Goal: Entertainment & Leisure: Consume media (video, audio)

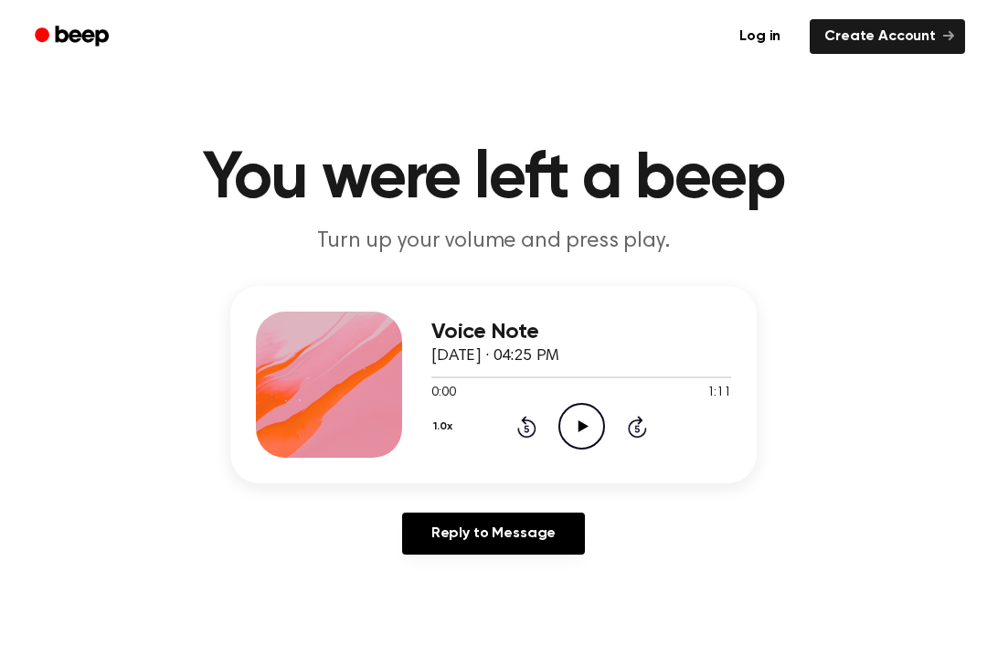
click at [600, 426] on icon "Play Audio" at bounding box center [582, 426] width 47 height 47
click at [572, 417] on icon "Pause Audio" at bounding box center [582, 426] width 47 height 47
click at [600, 429] on icon "Play Audio" at bounding box center [582, 426] width 47 height 47
click at [585, 411] on icon "Play Audio" at bounding box center [582, 426] width 47 height 47
click at [601, 429] on icon "Play Audio" at bounding box center [582, 426] width 47 height 47
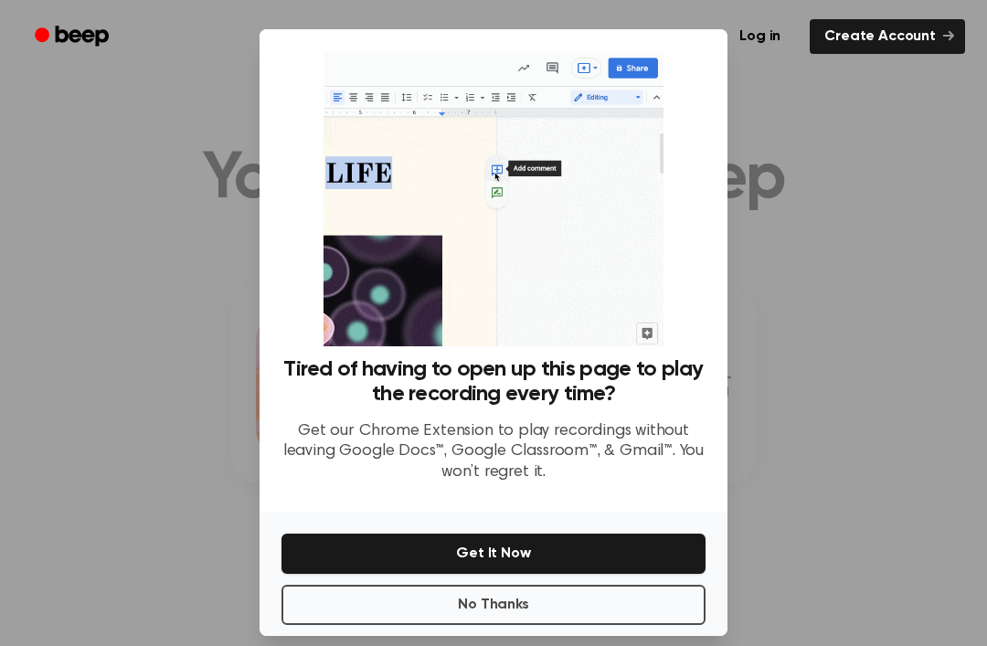
click at [800, 311] on div at bounding box center [493, 323] width 987 height 646
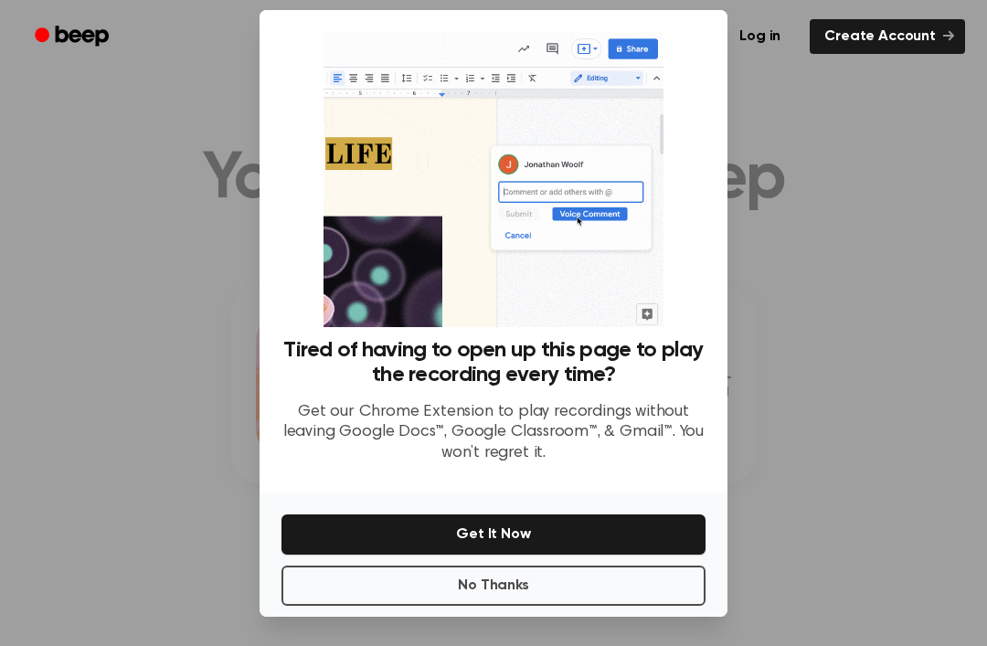
click at [793, 216] on div at bounding box center [493, 323] width 987 height 646
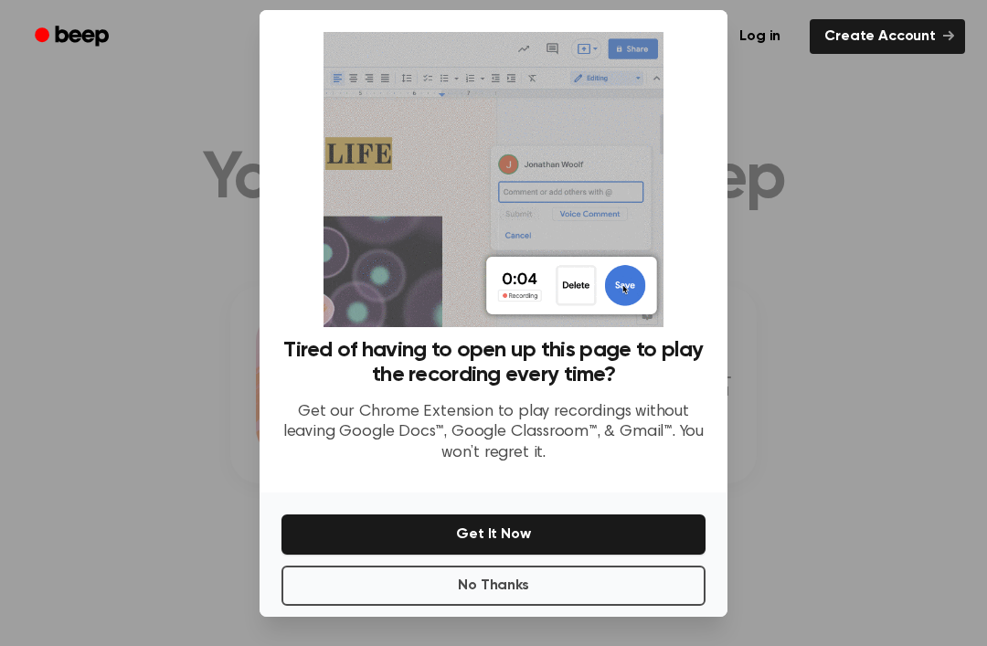
click at [792, 215] on div at bounding box center [493, 323] width 987 height 646
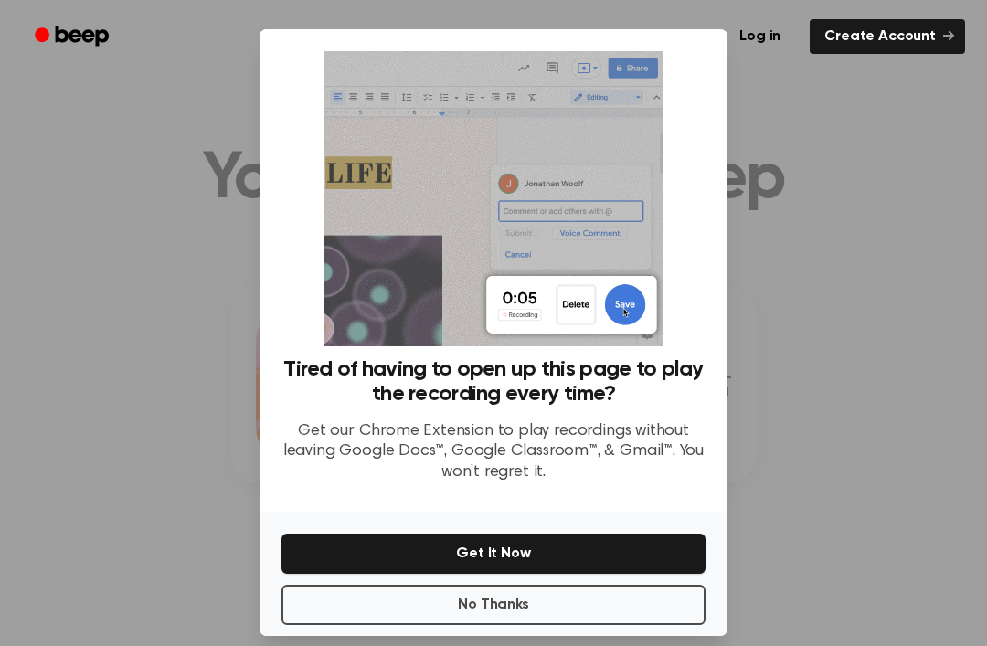
scroll to position [0, 0]
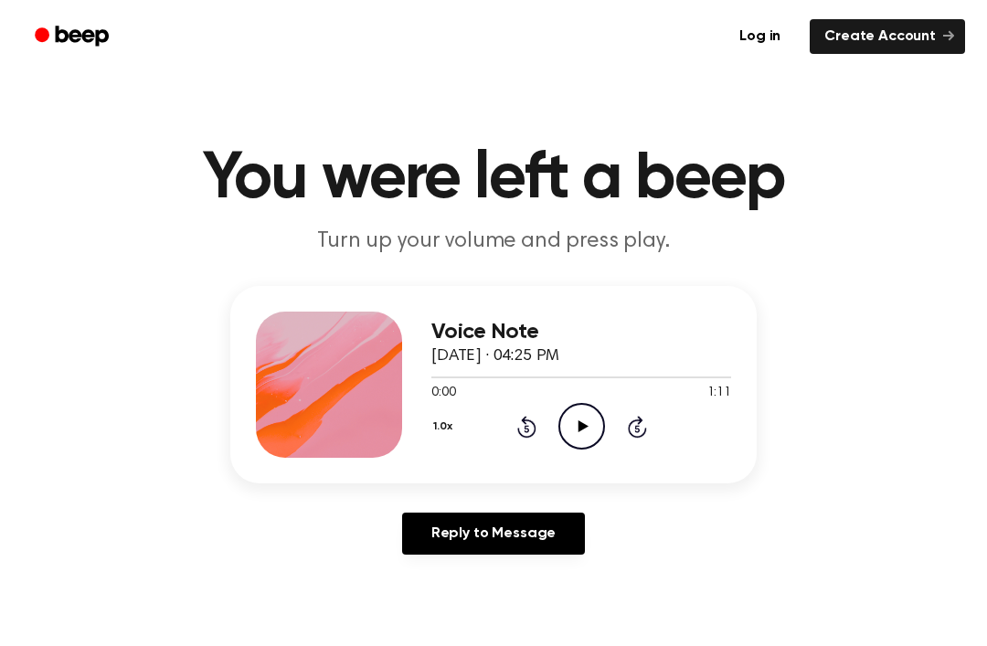
click at [588, 431] on icon "Play Audio" at bounding box center [582, 426] width 47 height 47
click at [560, 433] on circle at bounding box center [582, 426] width 45 height 45
click at [559, 433] on icon "Pause Audio" at bounding box center [582, 426] width 47 height 47
click at [535, 422] on icon "Rewind 5 seconds" at bounding box center [527, 427] width 20 height 24
click at [578, 440] on icon "Play Audio" at bounding box center [582, 426] width 47 height 47
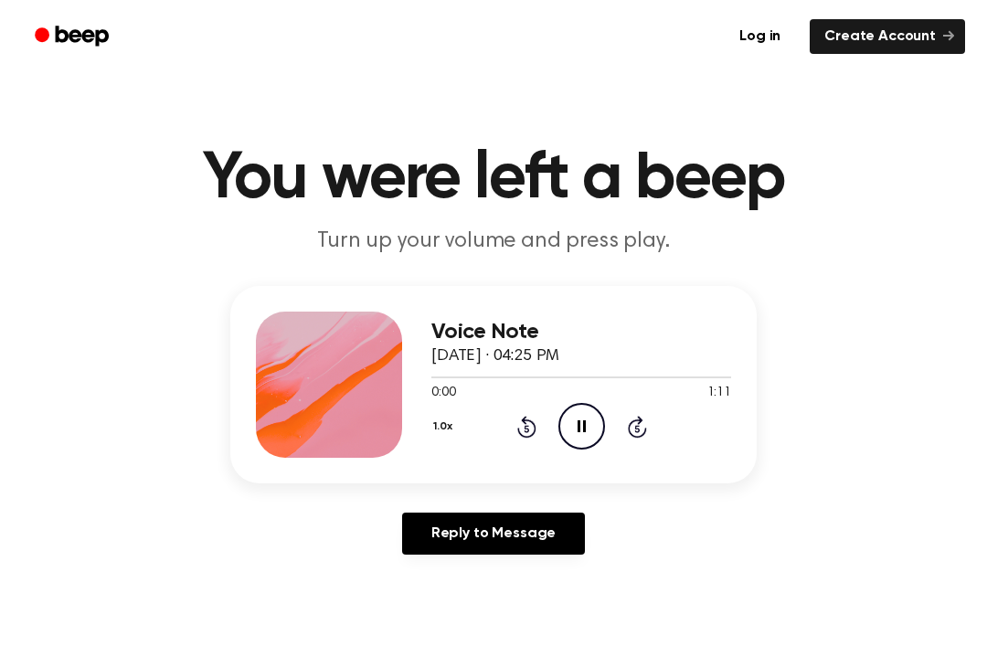
click at [578, 440] on icon "Pause Audio" at bounding box center [582, 426] width 47 height 47
click at [582, 402] on div "1:11 1:11" at bounding box center [582, 393] width 300 height 19
click at [579, 415] on icon "Play Audio" at bounding box center [582, 426] width 47 height 47
click at [575, 422] on icon "Pause Audio" at bounding box center [582, 426] width 47 height 47
click at [571, 437] on icon "Play Audio" at bounding box center [582, 426] width 47 height 47
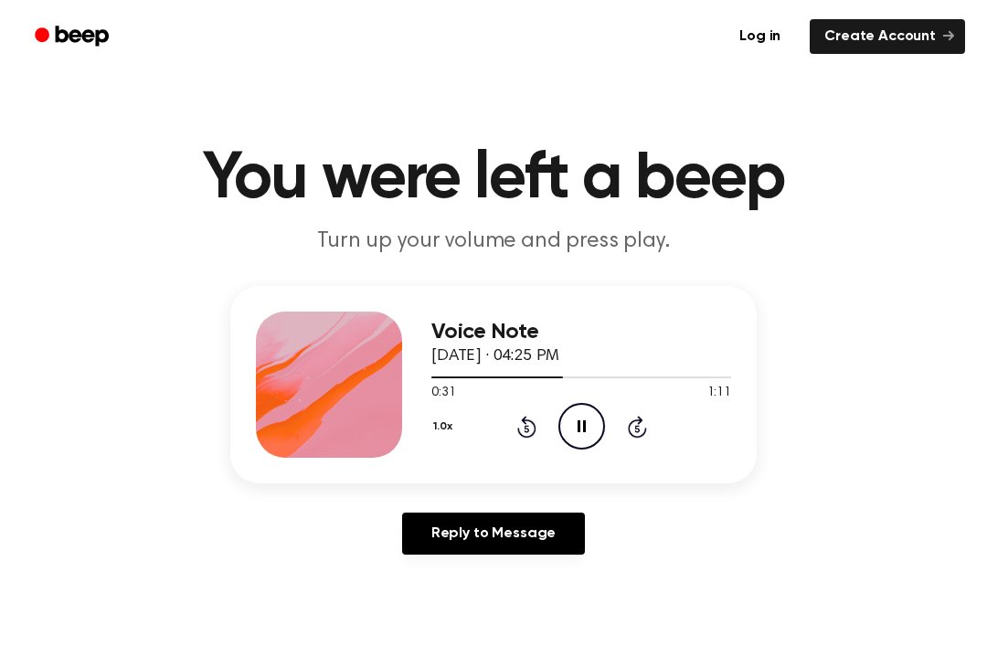
click at [92, 641] on main "You were left a beep Turn up your volume and press play. Voice Note [DATE] · 04…" at bounding box center [493, 563] width 987 height 1127
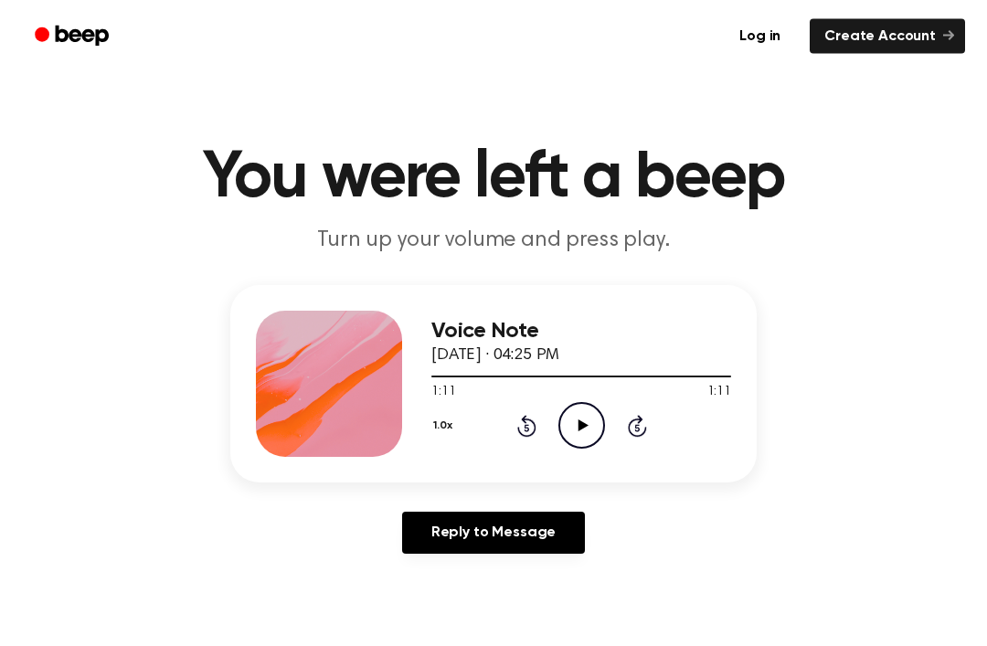
scroll to position [2, 0]
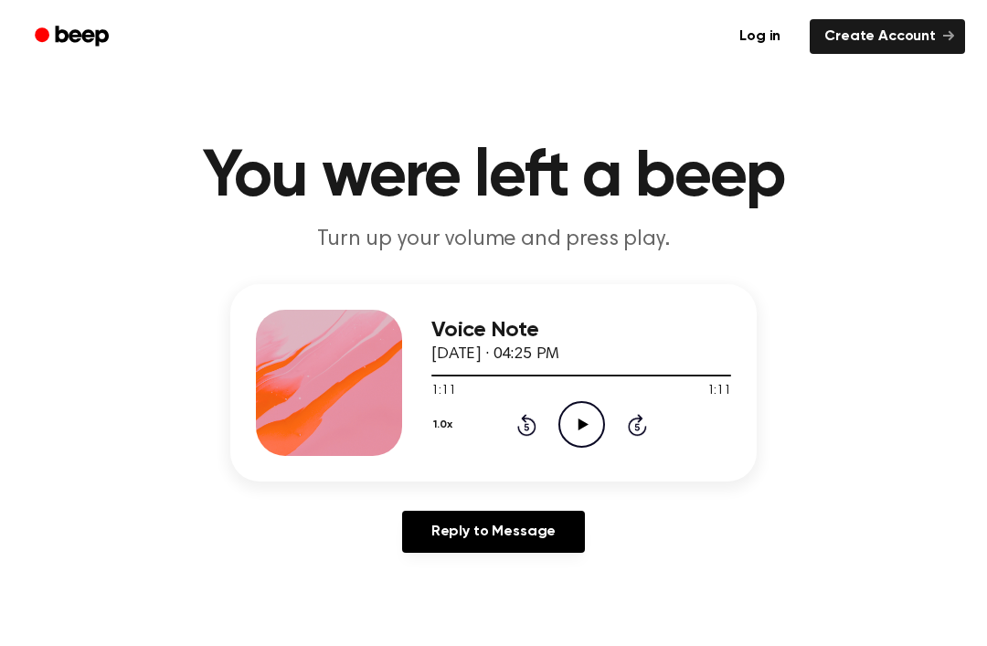
click at [592, 429] on icon "Play Audio" at bounding box center [582, 424] width 47 height 47
click at [578, 431] on icon "Play Audio" at bounding box center [582, 424] width 47 height 47
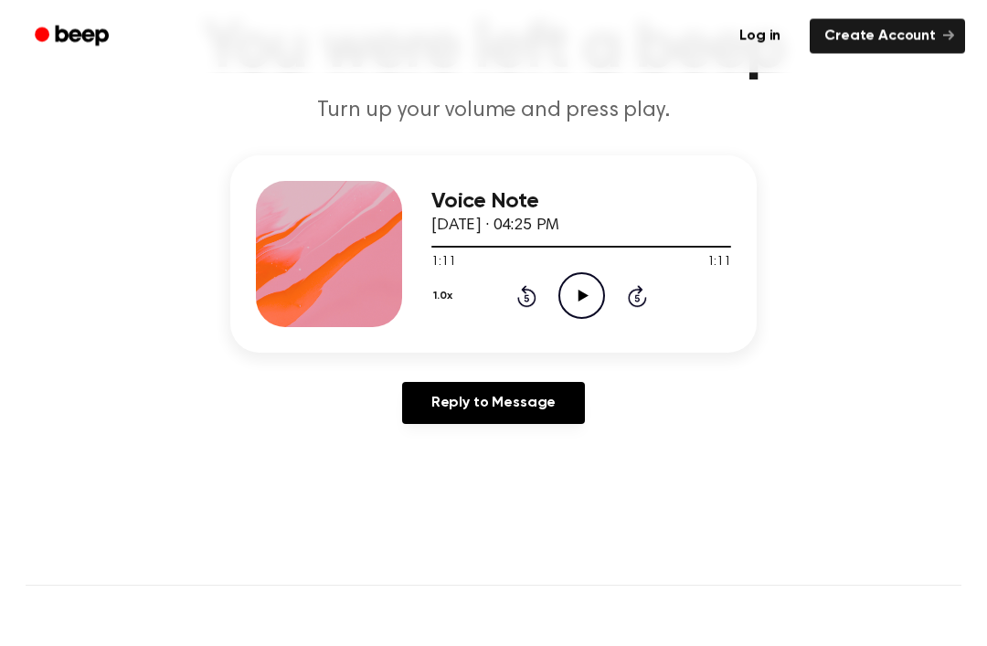
scroll to position [0, 0]
